Goal: Task Accomplishment & Management: Use online tool/utility

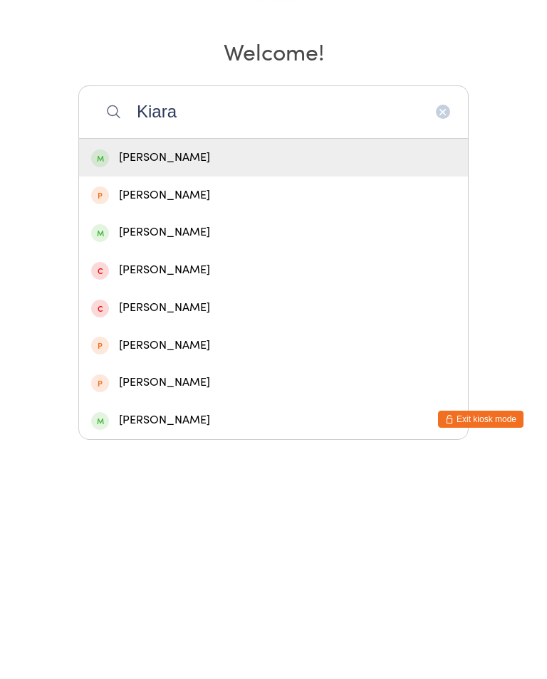
type input "Kiara"
click at [278, 376] on div "[PERSON_NAME]" at bounding box center [273, 385] width 365 height 19
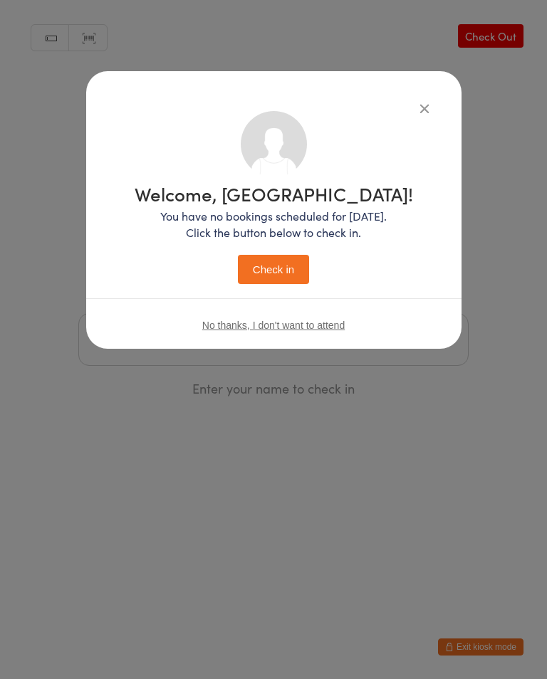
click at [290, 278] on button "Check in" at bounding box center [273, 269] width 71 height 29
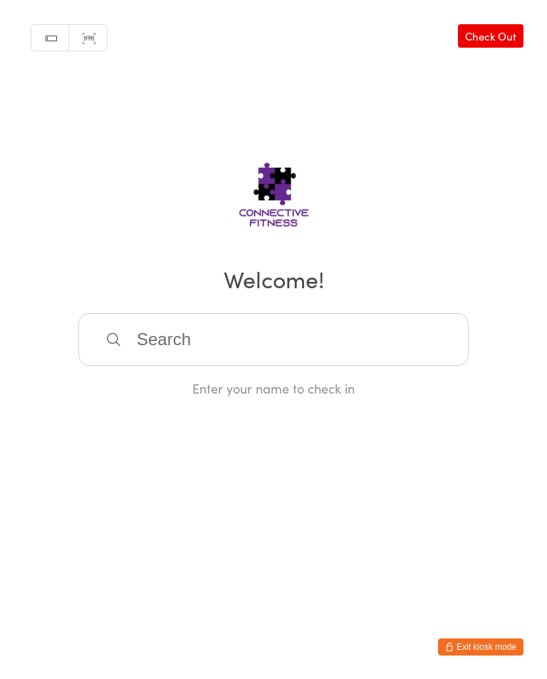
click at [166, 352] on input "search" at bounding box center [273, 339] width 390 height 53
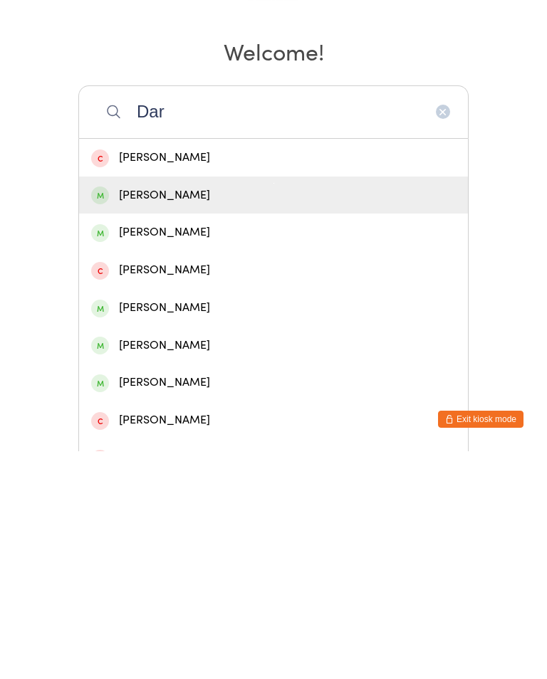
type input "Dar"
click at [239, 414] on div "[PERSON_NAME]" at bounding box center [273, 423] width 365 height 19
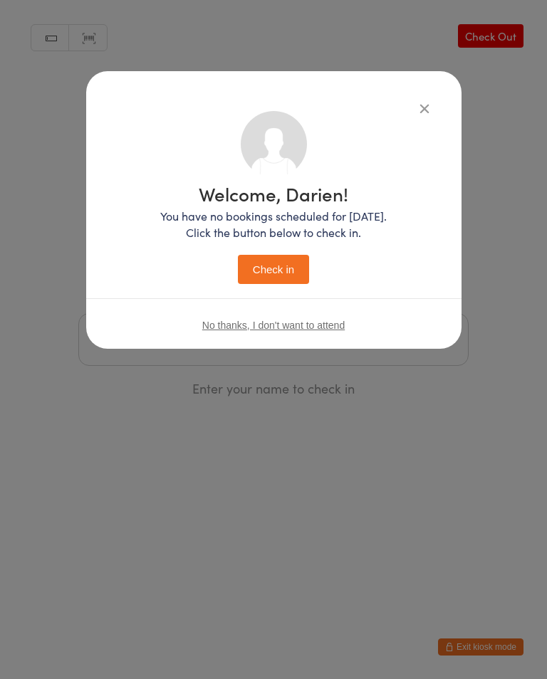
click at [276, 281] on button "Check in" at bounding box center [273, 269] width 71 height 29
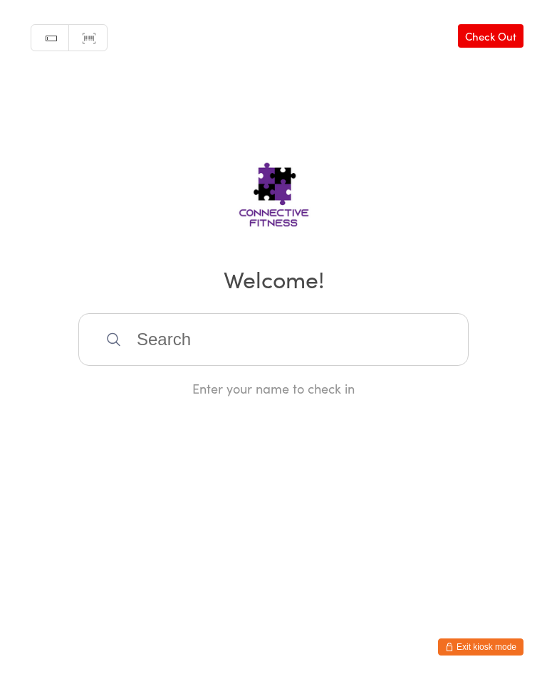
click at [503, 33] on link "Check Out" at bounding box center [491, 36] width 66 height 24
click at [211, 355] on input "search" at bounding box center [273, 339] width 390 height 53
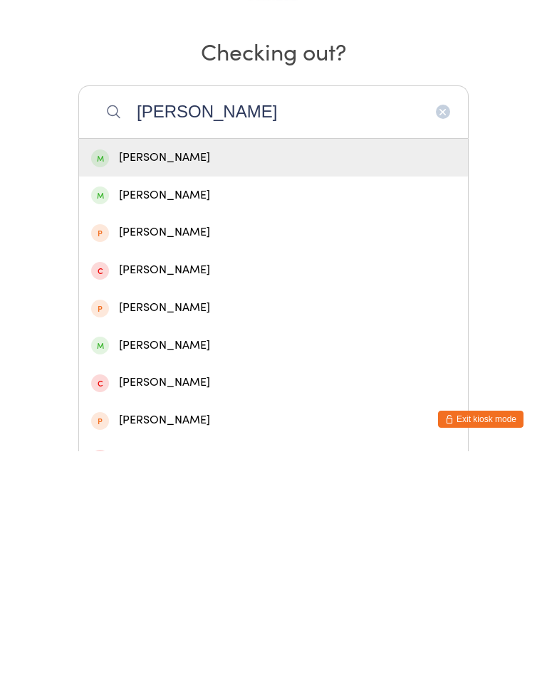
type input "[PERSON_NAME]"
click at [147, 376] on div "[PERSON_NAME]" at bounding box center [273, 385] width 365 height 19
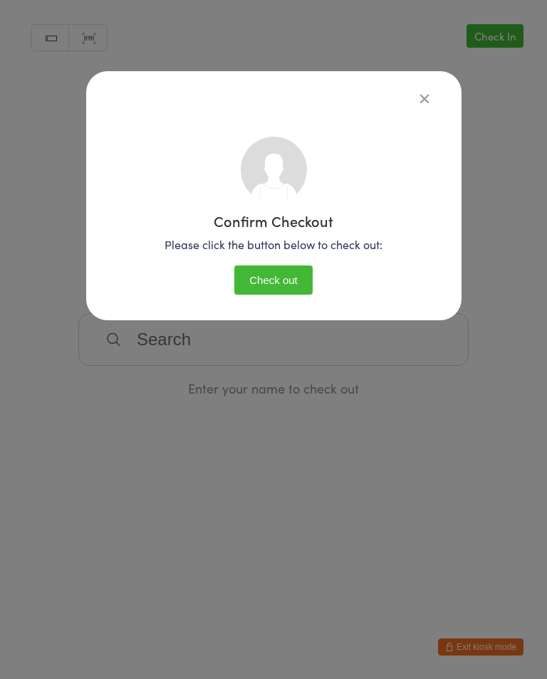
click at [275, 283] on button "Check out" at bounding box center [273, 280] width 78 height 29
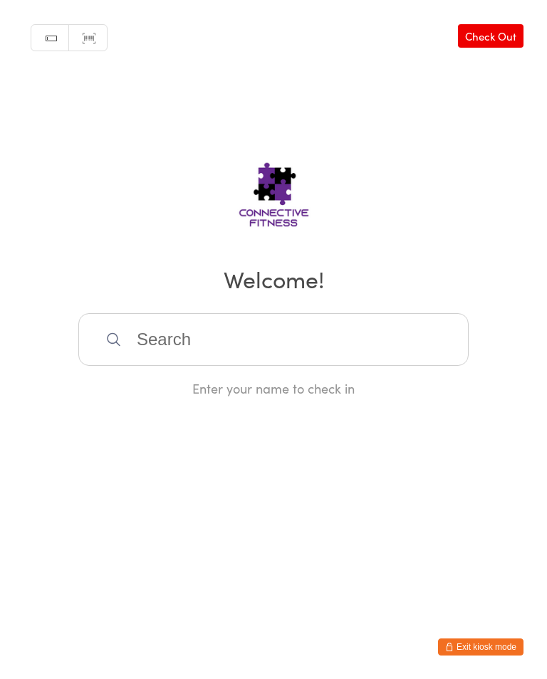
click at [348, 325] on input "search" at bounding box center [273, 339] width 390 height 53
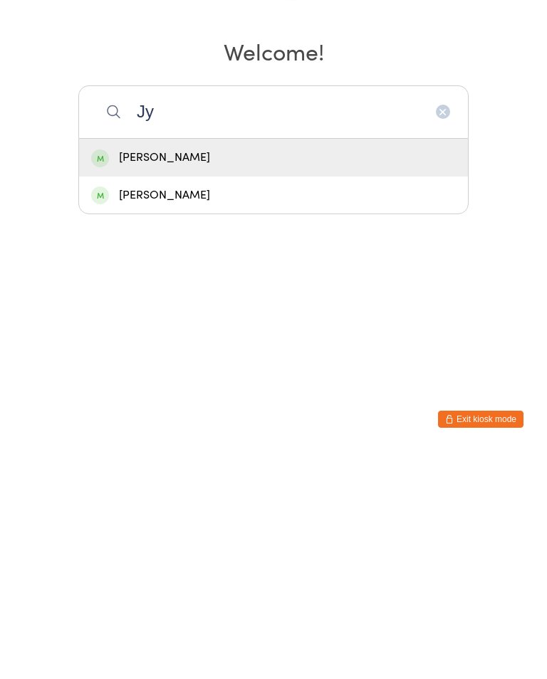
type input "Jy"
click at [246, 376] on div "[PERSON_NAME]" at bounding box center [273, 385] width 365 height 19
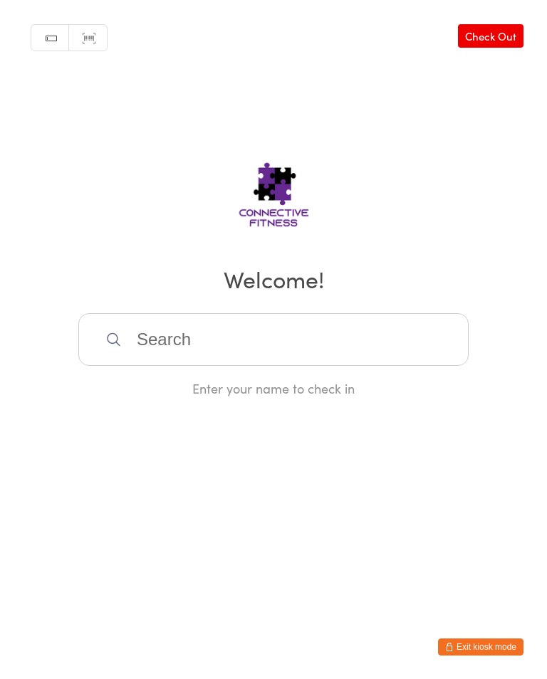
click at [328, 333] on input "search" at bounding box center [273, 339] width 390 height 53
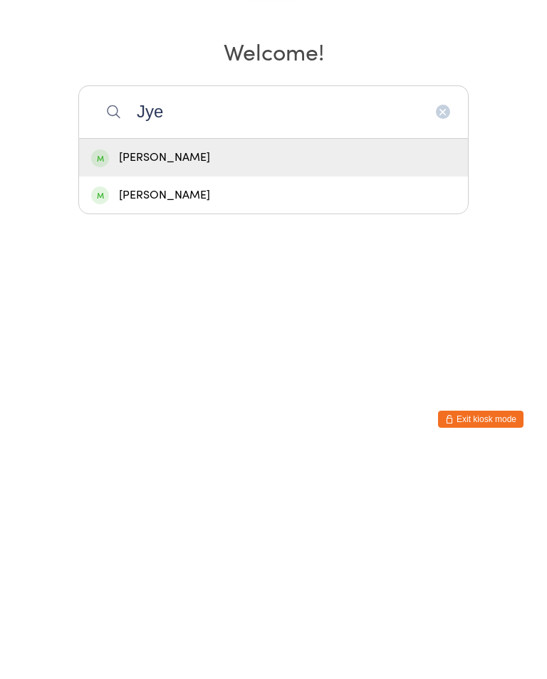
type input "Jye"
click at [277, 367] on div "[PERSON_NAME]" at bounding box center [273, 386] width 389 height 38
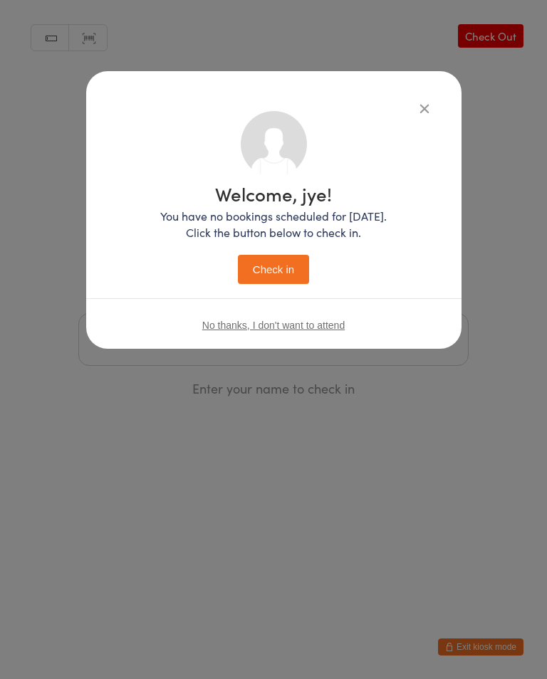
click at [280, 263] on button "Check in" at bounding box center [273, 269] width 71 height 29
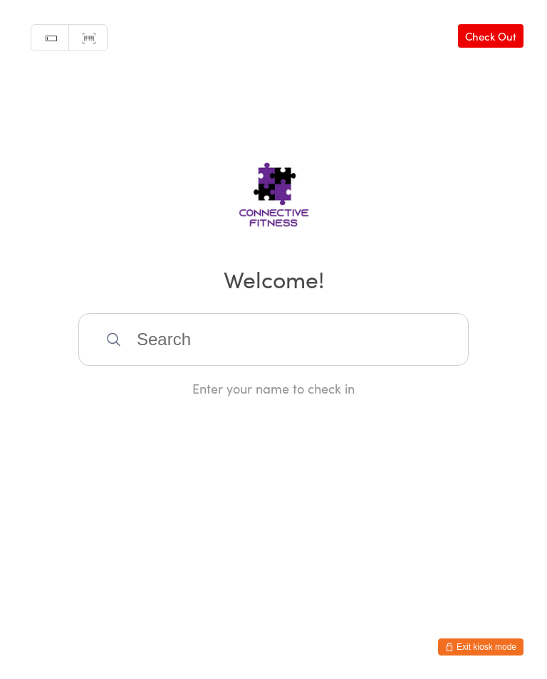
click at [417, 347] on input "search" at bounding box center [273, 339] width 390 height 53
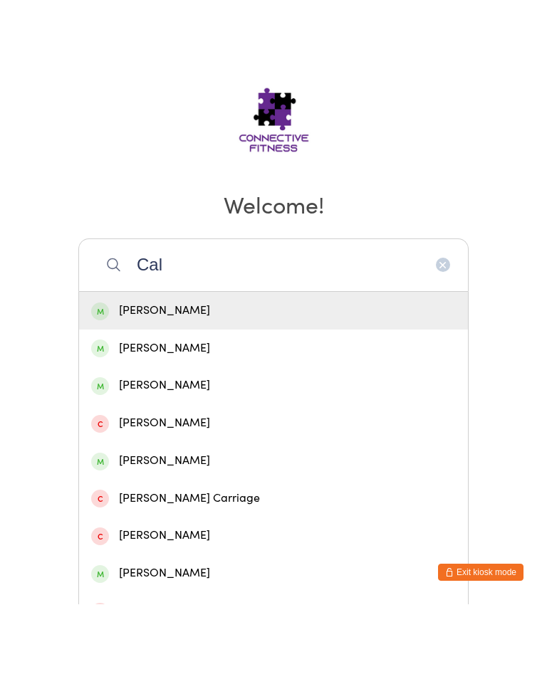
type input "Cal"
click at [214, 451] on div "[PERSON_NAME]" at bounding box center [273, 460] width 365 height 19
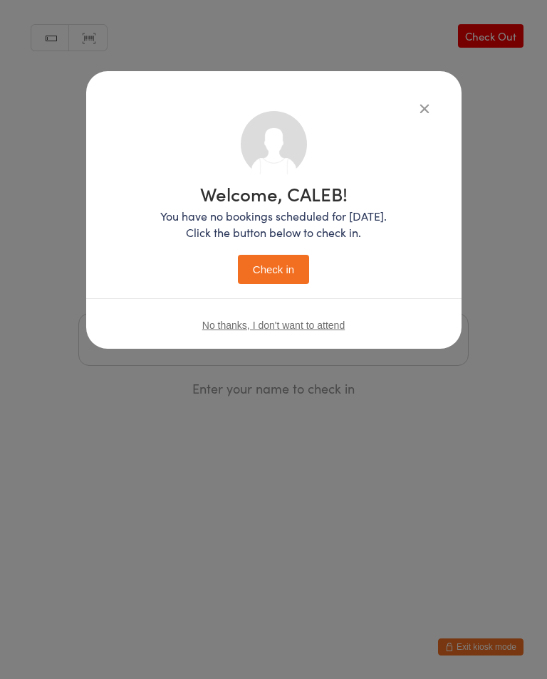
click at [280, 262] on button "Check in" at bounding box center [273, 269] width 71 height 29
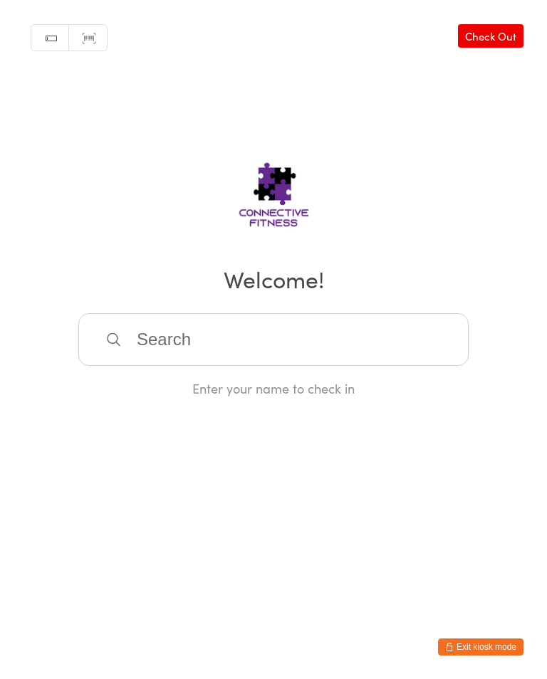
click at [220, 343] on input "search" at bounding box center [273, 339] width 390 height 53
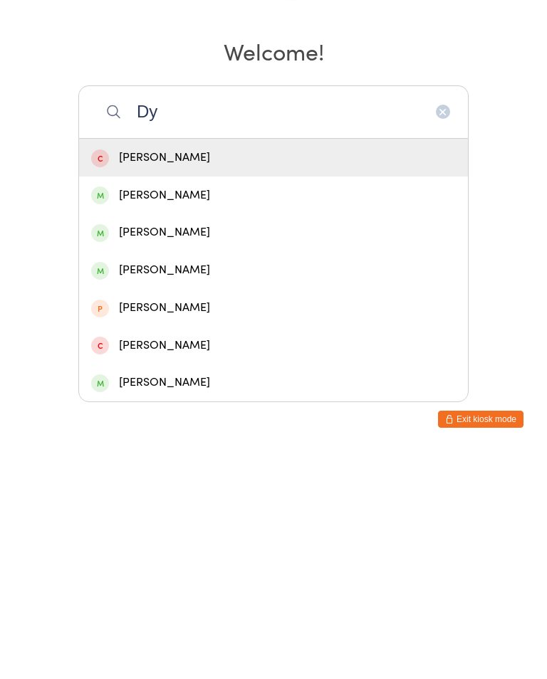
type input "D"
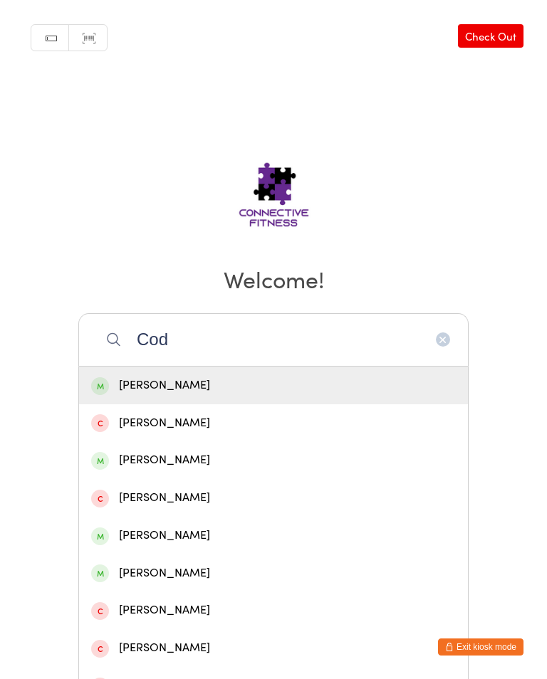
type input "Cod"
click at [169, 390] on div "[PERSON_NAME]" at bounding box center [273, 385] width 365 height 19
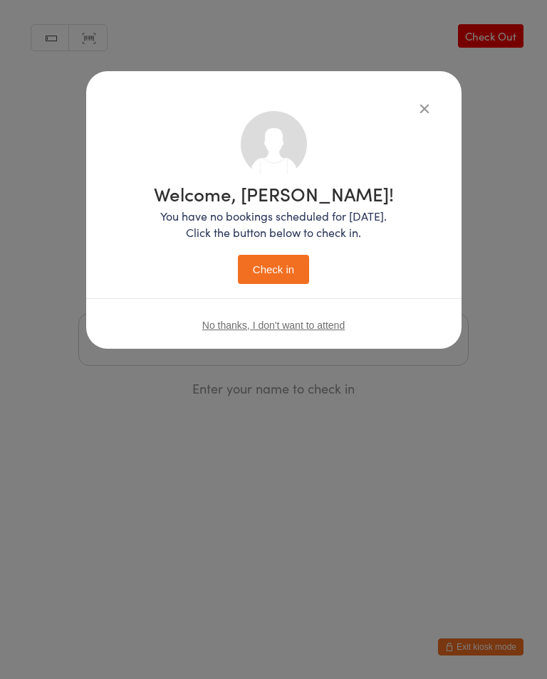
click at [286, 273] on button "Check in" at bounding box center [273, 269] width 71 height 29
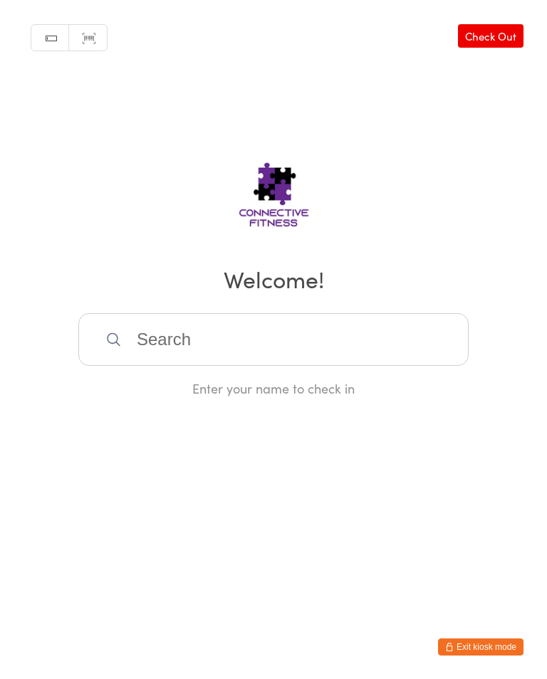
click at [166, 333] on input "search" at bounding box center [273, 339] width 390 height 53
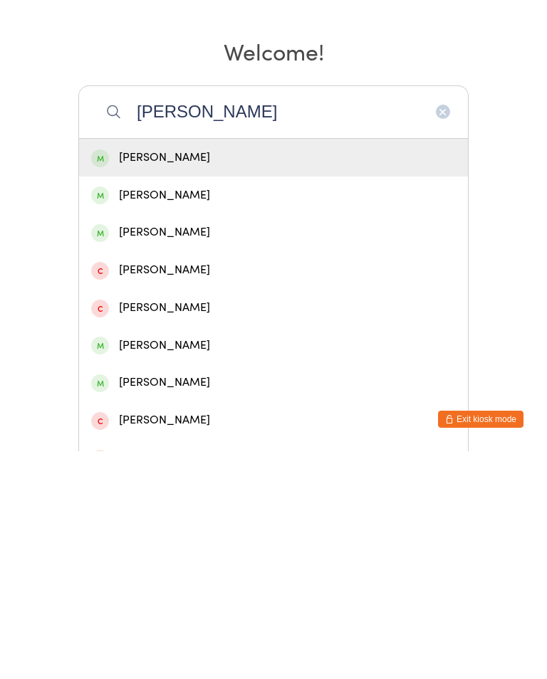
type input "[PERSON_NAME]"
click at [142, 376] on div "[PERSON_NAME]" at bounding box center [273, 385] width 365 height 19
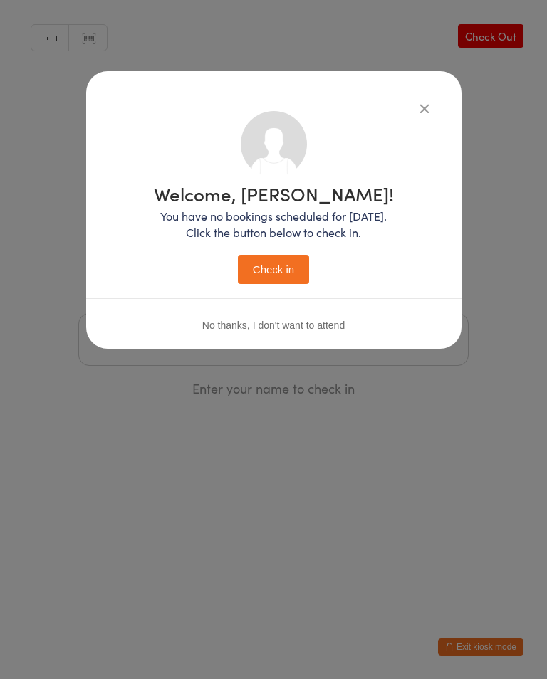
click at [258, 263] on button "Check in" at bounding box center [273, 269] width 71 height 29
